Goal: Information Seeking & Learning: Learn about a topic

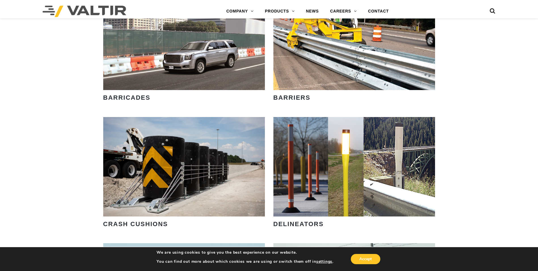
scroll to position [425, 0]
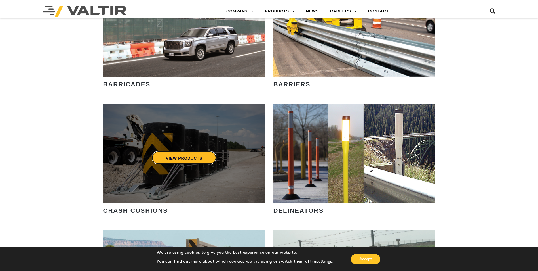
click at [178, 156] on link "VIEW PRODUCTS" at bounding box center [183, 157] width 65 height 13
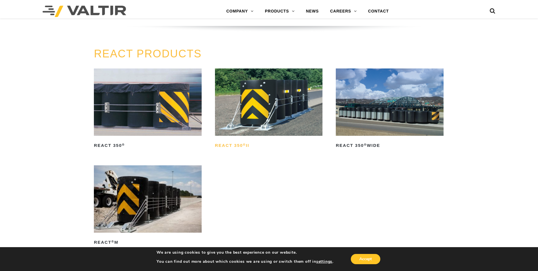
scroll to position [709, 0]
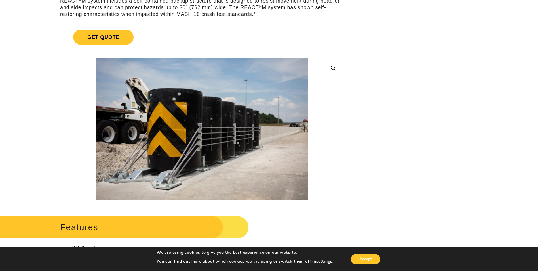
scroll to position [113, 0]
